Goal: Task Accomplishment & Management: Use online tool/utility

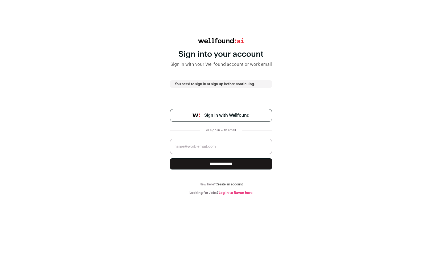
click at [204, 148] on input "email" at bounding box center [221, 146] width 102 height 15
type input "fred@cef.ai"
click at [206, 165] on input "**********" at bounding box center [221, 164] width 102 height 11
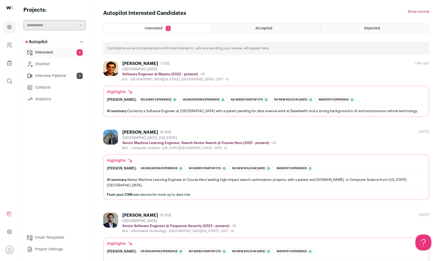
click at [138, 63] on div "[PERSON_NAME]" at bounding box center [140, 63] width 36 height 5
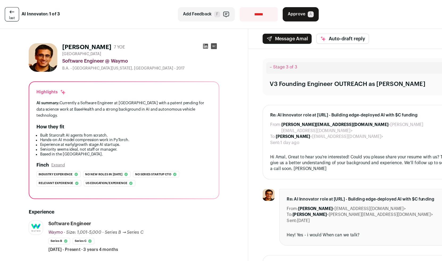
click at [268, 15] on span "Approve" at bounding box center [264, 12] width 16 height 5
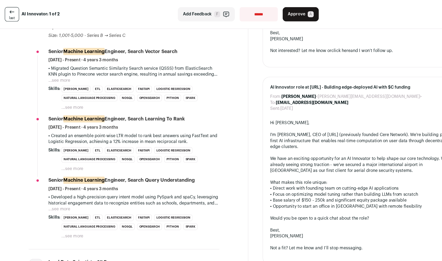
scroll to position [227, 0]
click at [57, 70] on button "...see more" at bounding box center [52, 72] width 19 height 5
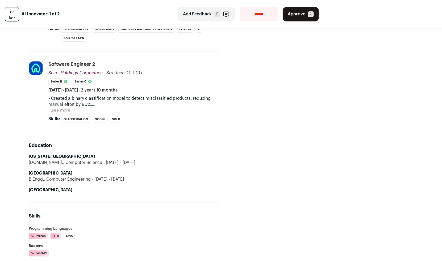
scroll to position [515, 0]
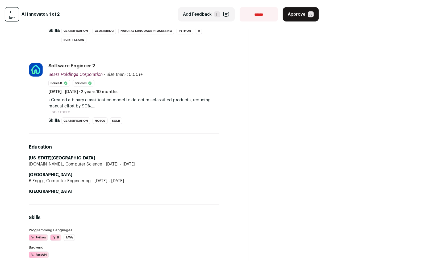
click at [51, 97] on button "...see more" at bounding box center [52, 99] width 19 height 5
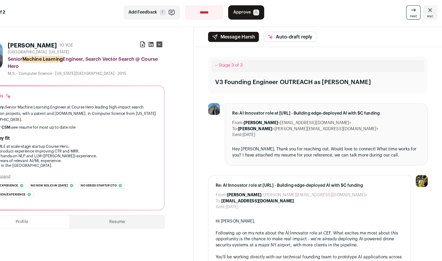
scroll to position [0, 0]
